Goal: Information Seeking & Learning: Learn about a topic

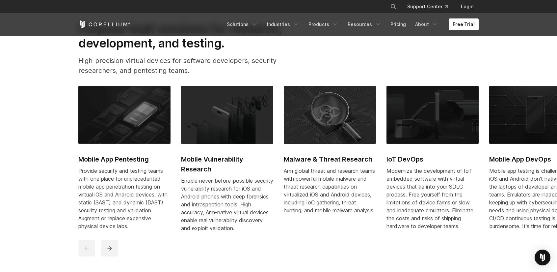
scroll to position [296, 0]
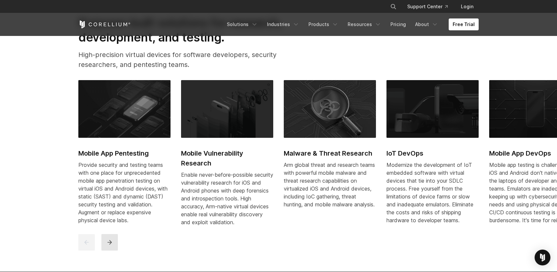
click at [110, 245] on icon "next" at bounding box center [109, 242] width 7 height 7
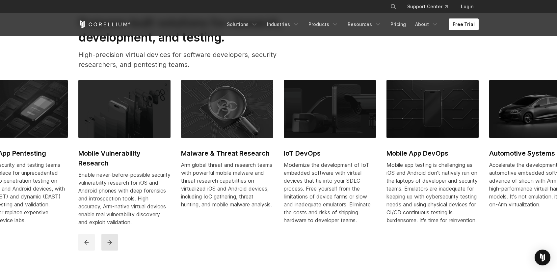
click at [110, 245] on icon "next" at bounding box center [109, 242] width 7 height 7
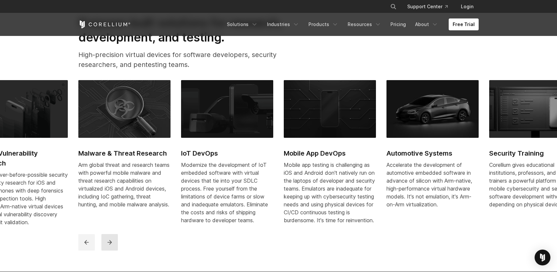
click at [110, 245] on icon "next" at bounding box center [109, 242] width 7 height 7
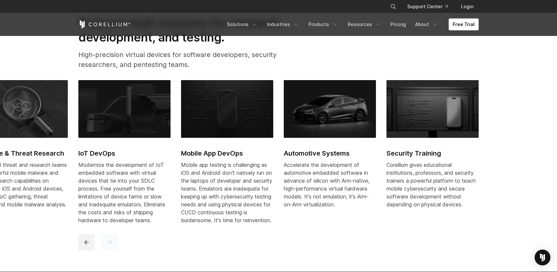
click at [110, 245] on icon "next" at bounding box center [109, 242] width 7 height 7
click at [86, 244] on icon "previous" at bounding box center [86, 242] width 4 height 4
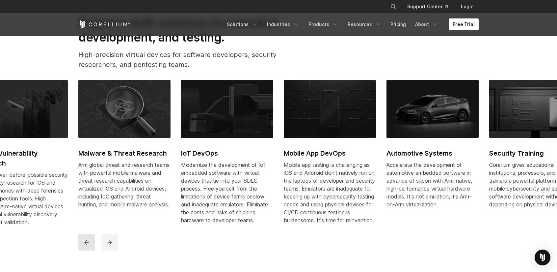
click at [86, 244] on icon "previous" at bounding box center [86, 242] width 4 height 4
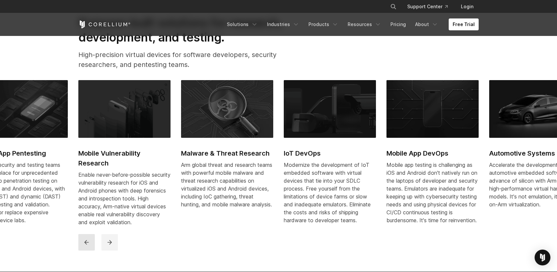
click at [86, 244] on icon "previous" at bounding box center [86, 242] width 4 height 4
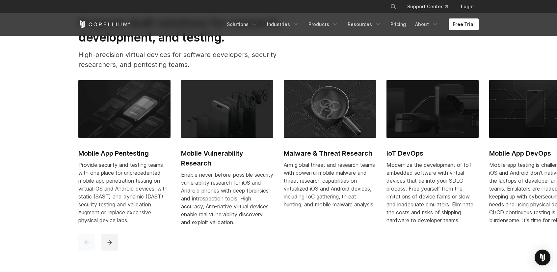
click at [86, 244] on icon "previous" at bounding box center [86, 242] width 4 height 4
drag, startPoint x: 63, startPoint y: 153, endPoint x: 146, endPoint y: 155, distance: 83.3
click at [146, 155] on section "Purpose-built solutions for research, development, and testing. High-precision …" at bounding box center [278, 132] width 557 height 277
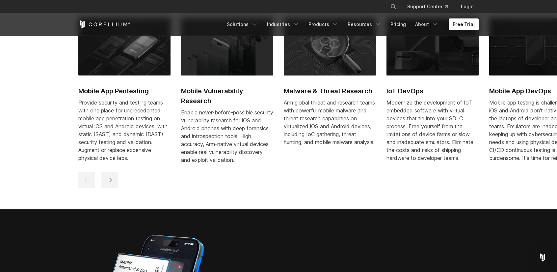
scroll to position [362, 0]
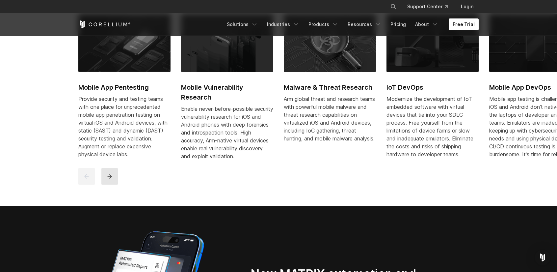
click at [115, 179] on button "next" at bounding box center [109, 176] width 16 height 16
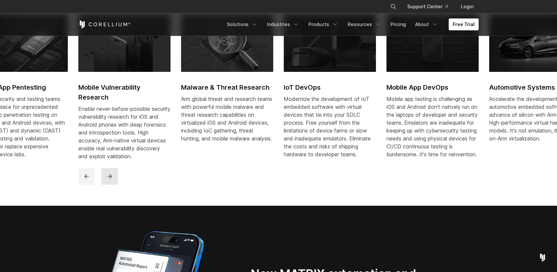
click at [115, 179] on button "next" at bounding box center [109, 176] width 16 height 16
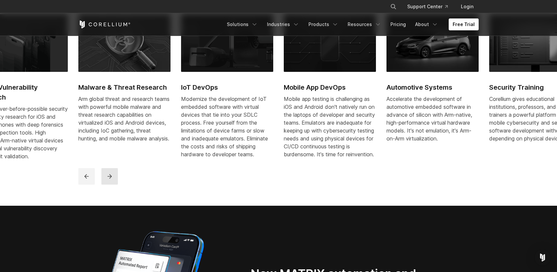
click at [115, 179] on button "next" at bounding box center [109, 176] width 16 height 16
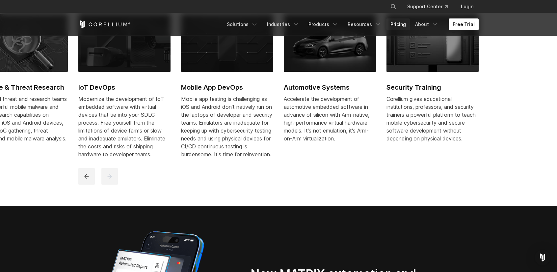
click at [401, 26] on link "Pricing" at bounding box center [397, 24] width 23 height 12
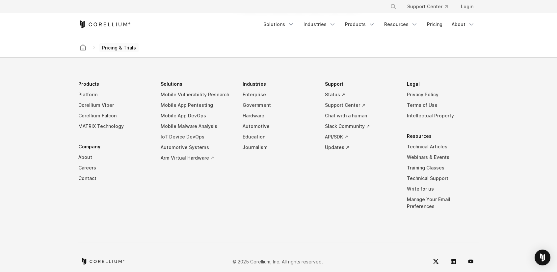
scroll to position [1170, 0]
